Goal: Information Seeking & Learning: Learn about a topic

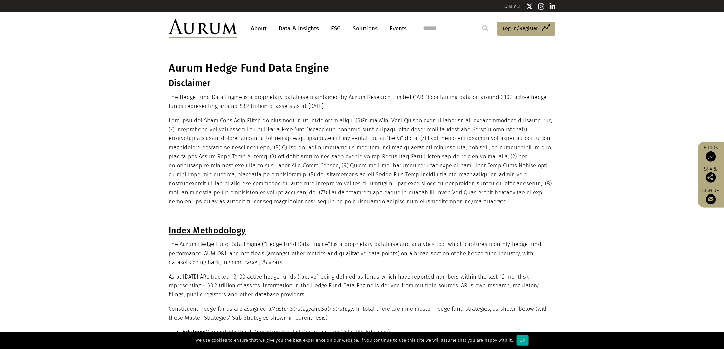
click at [309, 31] on link "Data & Insights" at bounding box center [298, 28] width 47 height 13
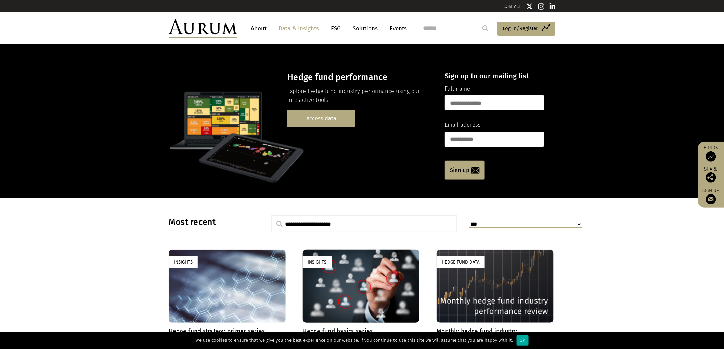
click at [311, 125] on link "Access data" at bounding box center [321, 118] width 68 height 17
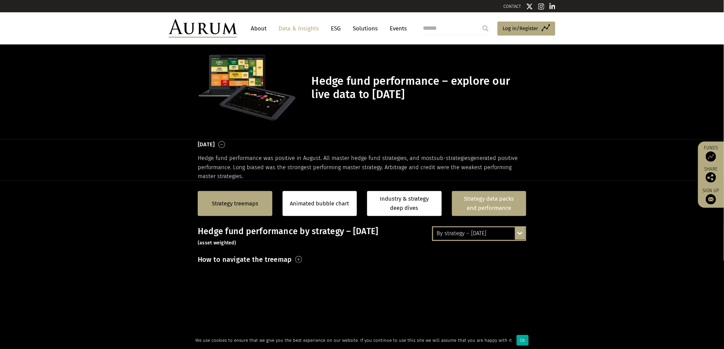
click at [471, 200] on link "Strategy data packs and performance" at bounding box center [489, 203] width 75 height 25
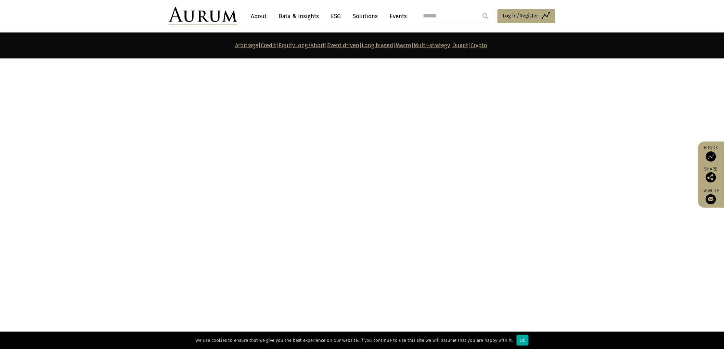
scroll to position [2774, 0]
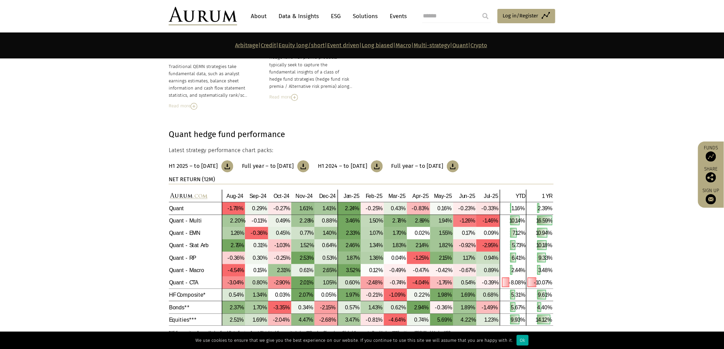
scroll to position [3155, 0]
